Goal: Information Seeking & Learning: Learn about a topic

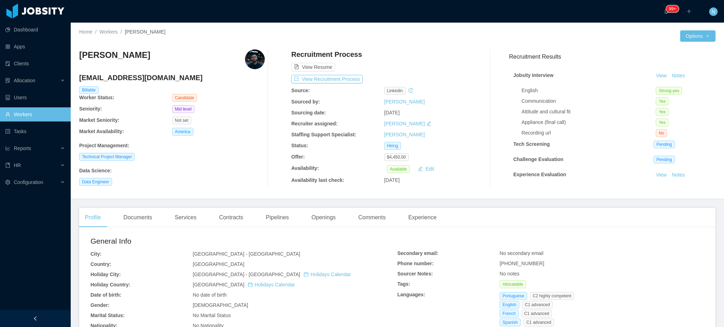
click at [522, 264] on span "+5511984415437" at bounding box center [521, 264] width 45 height 6
copy span "+5511984415437"
click at [326, 222] on div "Openings" at bounding box center [324, 218] width 36 height 20
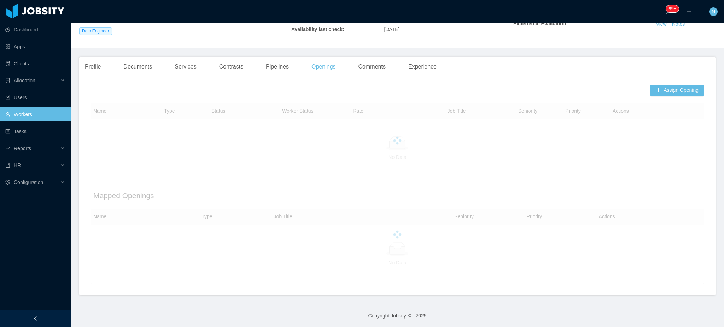
scroll to position [153, 0]
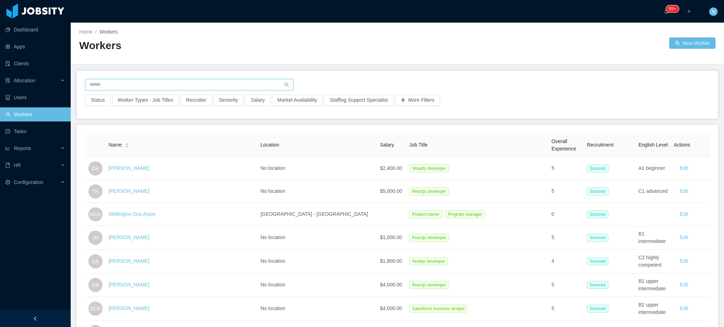
click at [208, 84] on input "text" at bounding box center [189, 84] width 208 height 11
type input "*******"
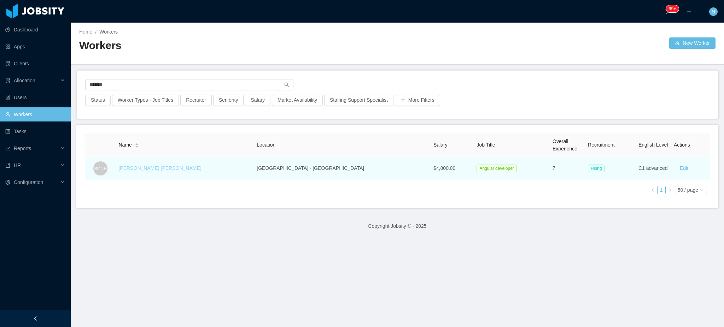
click at [201, 170] on link "Subhash Chandra Naidu Bahunuthula" at bounding box center [159, 168] width 83 height 6
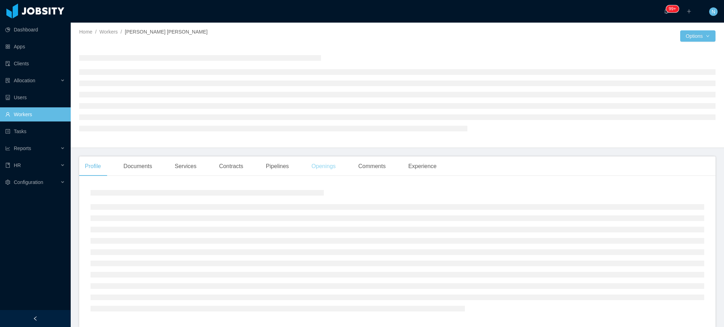
click at [330, 169] on div "Openings" at bounding box center [324, 167] width 36 height 20
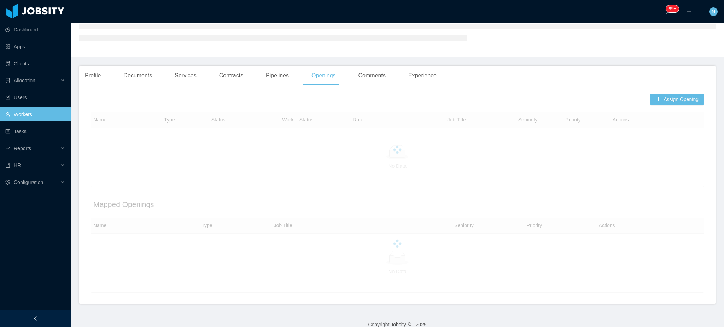
scroll to position [100, 0]
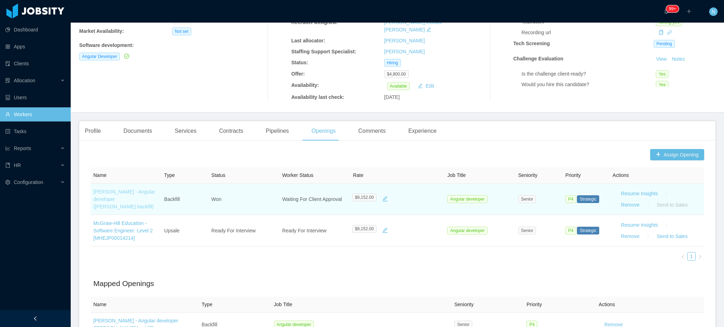
click at [121, 189] on link "[PERSON_NAME] - Angular developer ([PERSON_NAME] backfill)" at bounding box center [124, 199] width 62 height 20
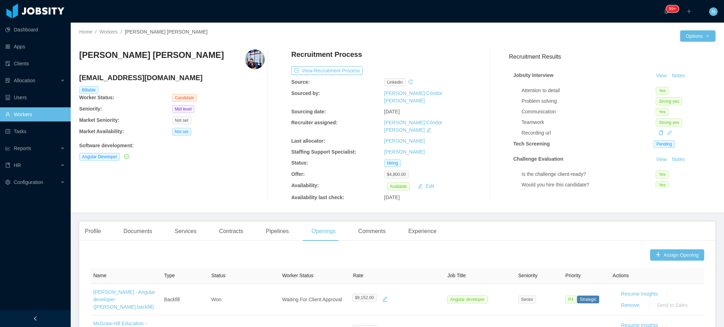
scroll to position [141, 0]
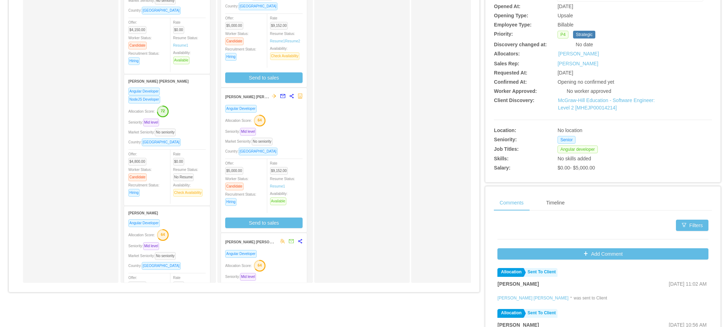
scroll to position [29, 0]
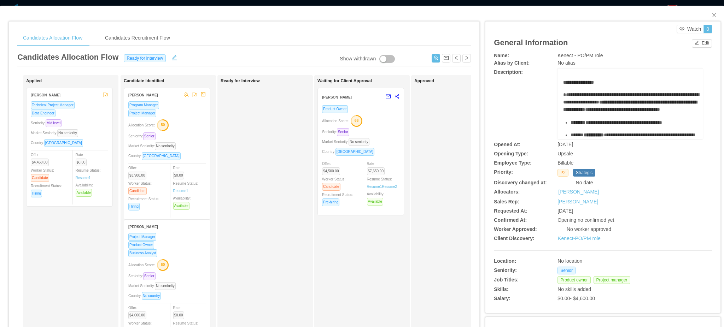
click at [587, 53] on span "Kenect - PO/PM role" at bounding box center [579, 56] width 45 height 6
copy span "Kenect - PO/PM role"
click at [573, 95] on span "**********" at bounding box center [631, 98] width 136 height 12
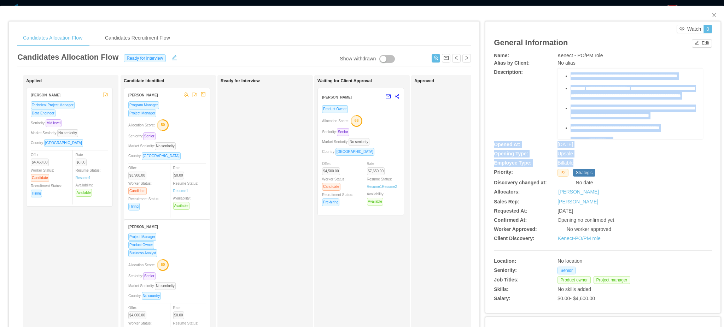
scroll to position [470, 0]
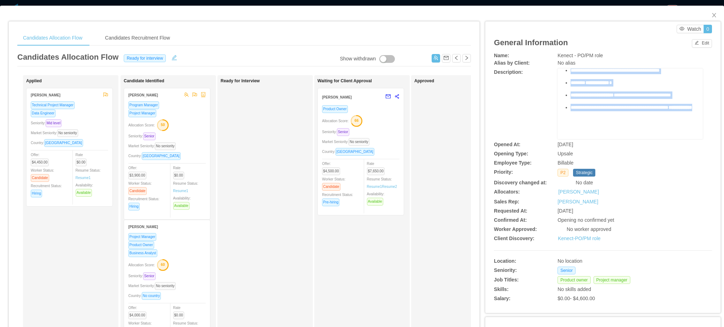
drag, startPoint x: 558, startPoint y: 80, endPoint x: 629, endPoint y: 110, distance: 77.8
copy div "**********"
click at [572, 240] on link "Kenect-PO/PM role" at bounding box center [579, 239] width 43 height 6
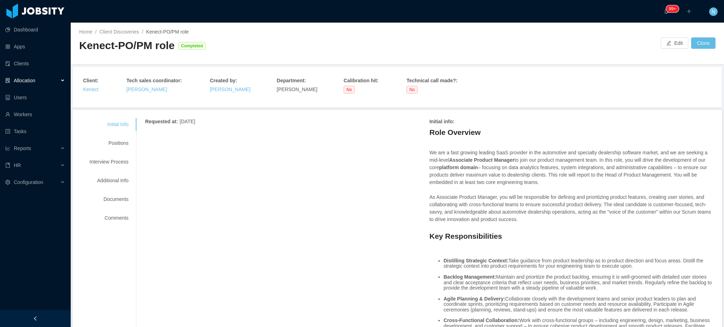
click at [95, 90] on link "Kenect" at bounding box center [91, 90] width 16 height 6
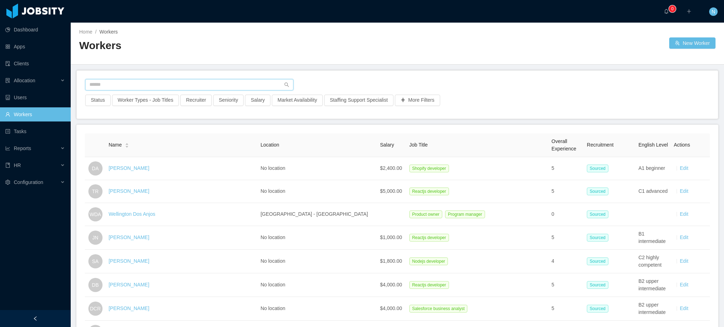
click at [150, 85] on input "text" at bounding box center [189, 84] width 208 height 11
type input "*******"
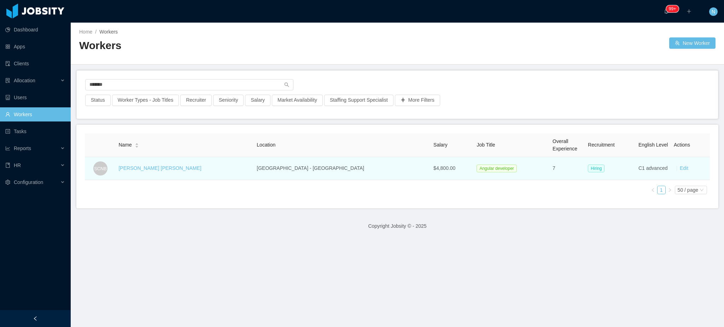
drag, startPoint x: 173, startPoint y: 171, endPoint x: 120, endPoint y: 169, distance: 52.7
click at [120, 169] on tr "SCNB Subhash Chandra Naidu Bahunuthula Toronto - Canada $4,800.00 Angular devel…" at bounding box center [397, 168] width 625 height 23
copy tr "Subhash Chandra Naidu Bahunuthula"
click at [179, 170] on link "Subhash Chandra Naidu Bahunuthula" at bounding box center [159, 168] width 83 height 6
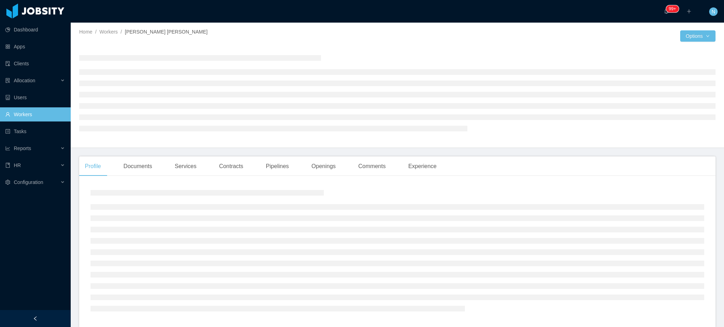
scroll to position [33, 0]
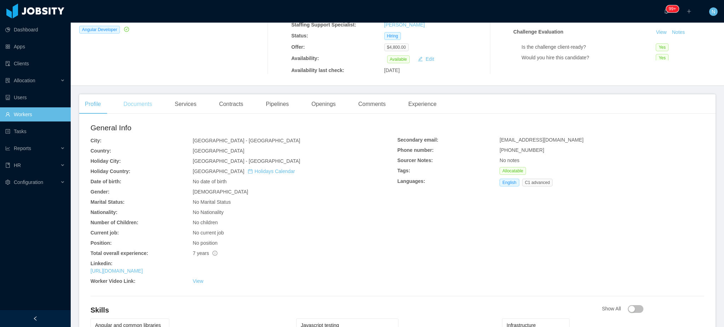
click at [128, 94] on div "Documents" at bounding box center [138, 104] width 40 height 20
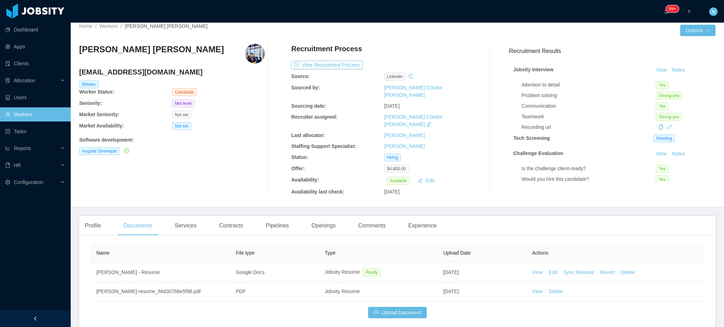
scroll to position [27, 0]
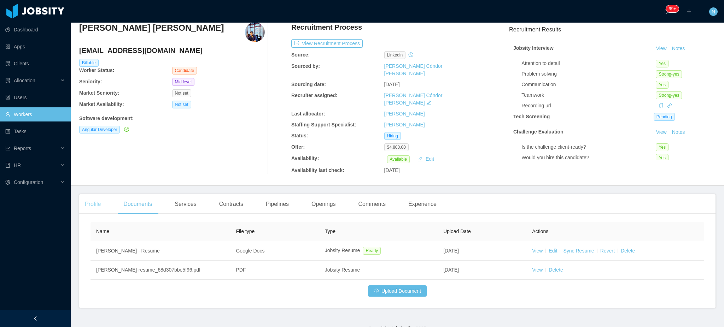
click at [94, 194] on div "Profile" at bounding box center [92, 204] width 27 height 20
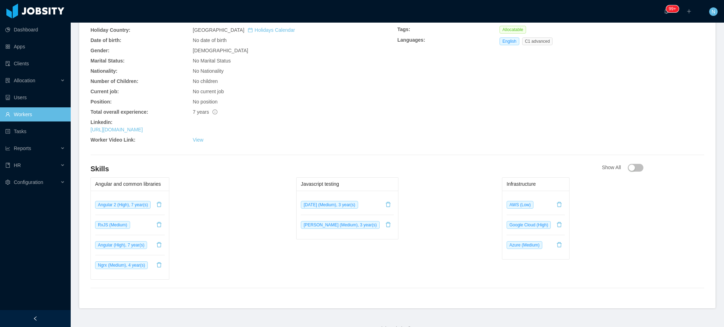
scroll to position [222, 0]
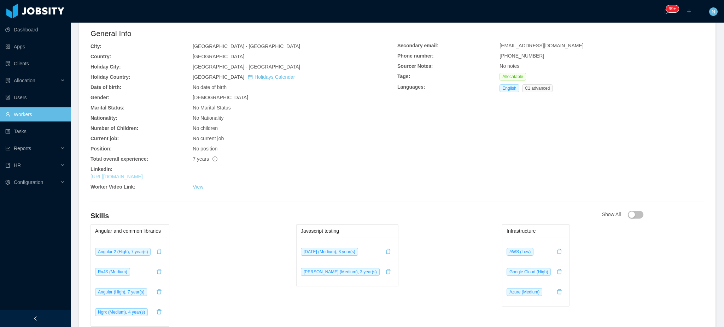
click at [143, 174] on link "https://www.linkedin.com/in/subhash97" at bounding box center [116, 177] width 52 height 6
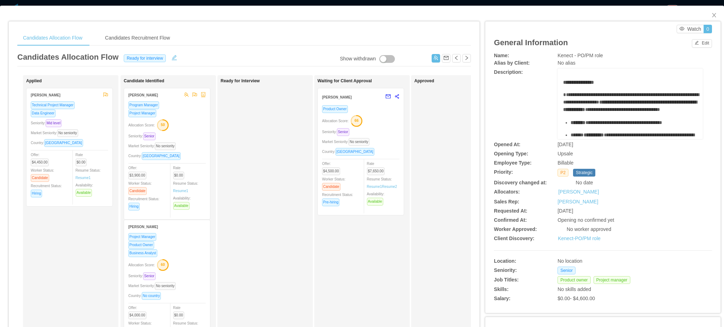
scroll to position [94, 0]
